Goal: Share content

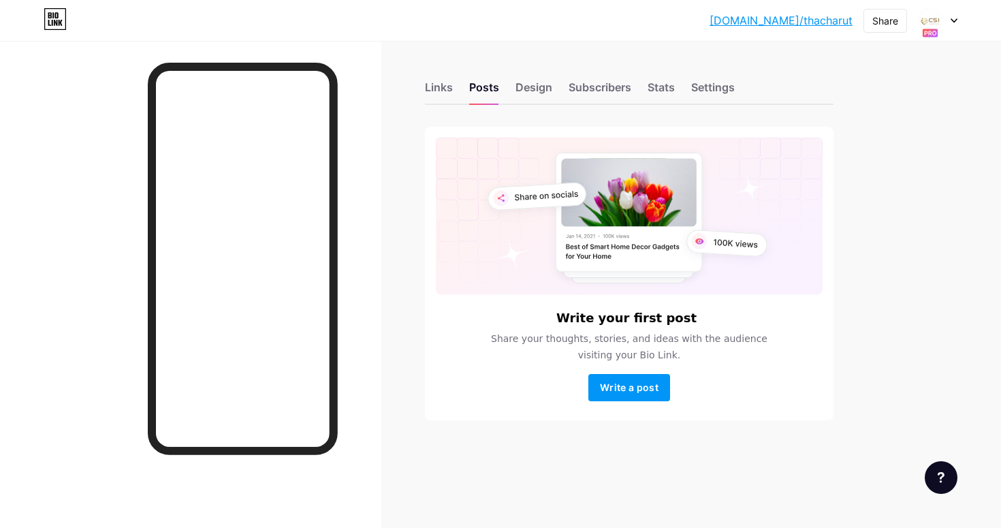
click at [957, 19] on div "bio.link/thacha... bio.link/thacharut Share Switch accounts Mr.Thacharut Wattha…" at bounding box center [500, 20] width 1001 height 25
click at [954, 19] on icon at bounding box center [953, 20] width 7 height 5
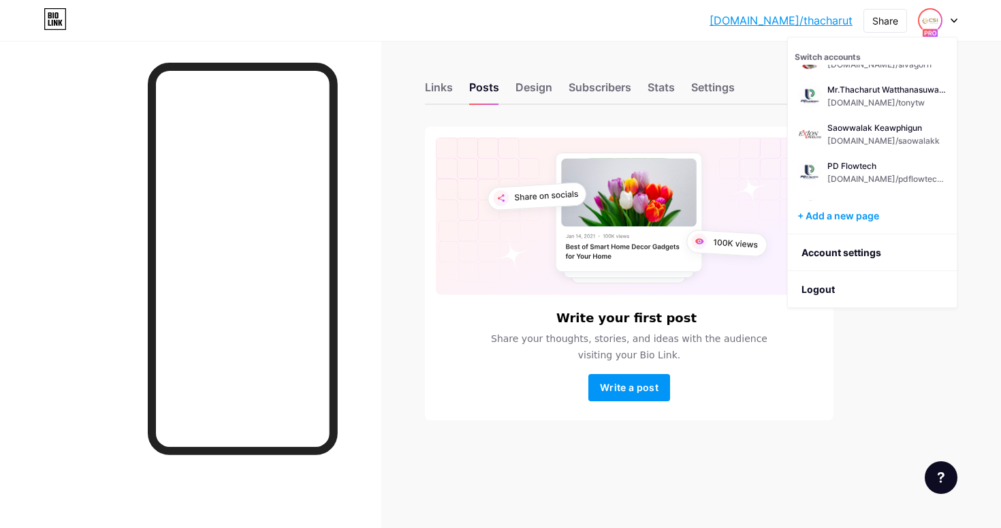
scroll to position [1705, 0]
click at [869, 186] on div "PD Flowtech bio.link/pdflowtechvalve" at bounding box center [887, 174] width 120 height 25
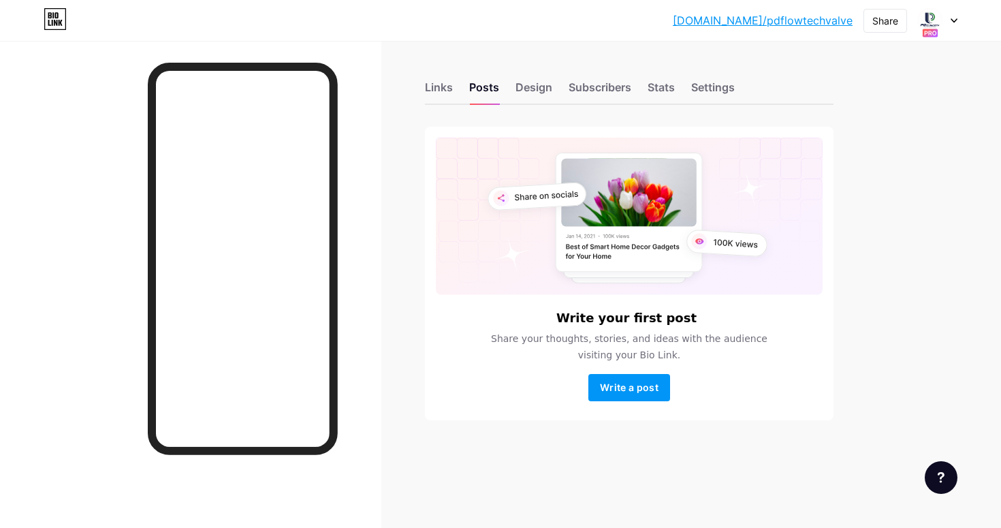
click at [952, 24] on div at bounding box center [937, 20] width 39 height 25
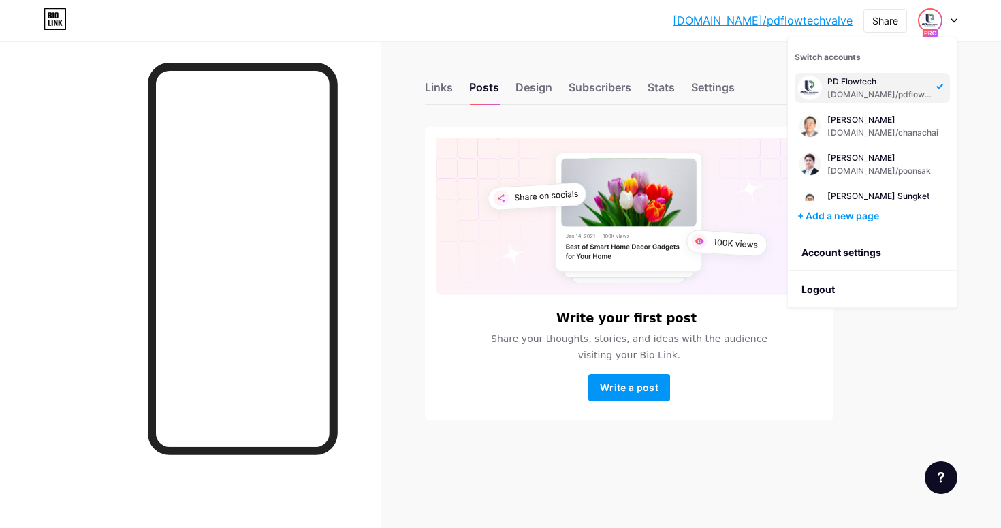
click at [952, 24] on div at bounding box center [937, 20] width 39 height 25
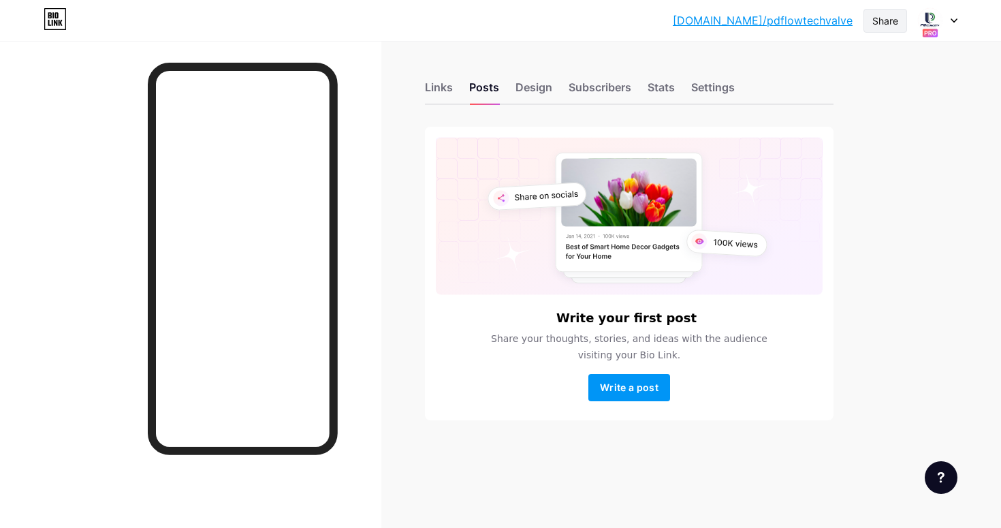
click at [890, 22] on div "Share" at bounding box center [885, 21] width 26 height 14
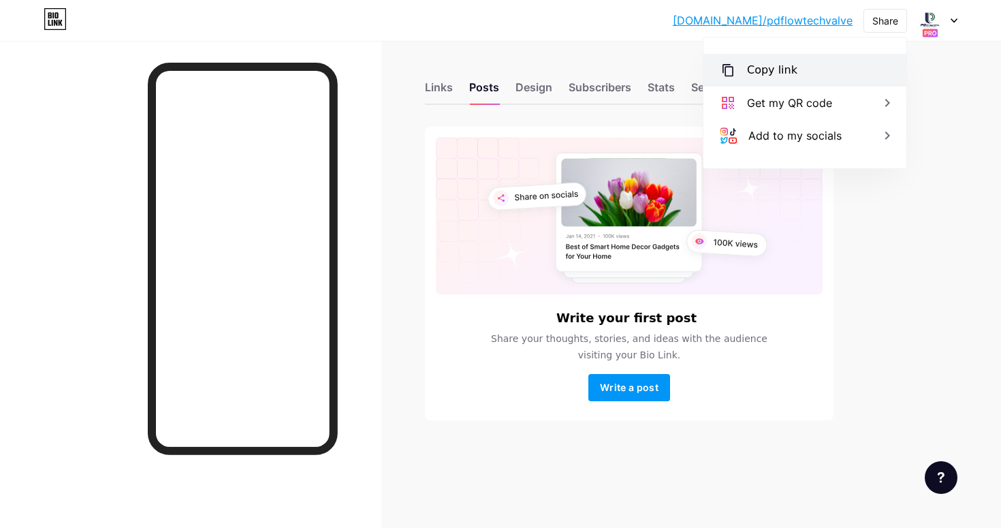
click at [839, 75] on div "Copy link" at bounding box center [804, 70] width 203 height 33
click at [814, 67] on div "Copy link" at bounding box center [804, 70] width 203 height 33
